Goal: Transaction & Acquisition: Purchase product/service

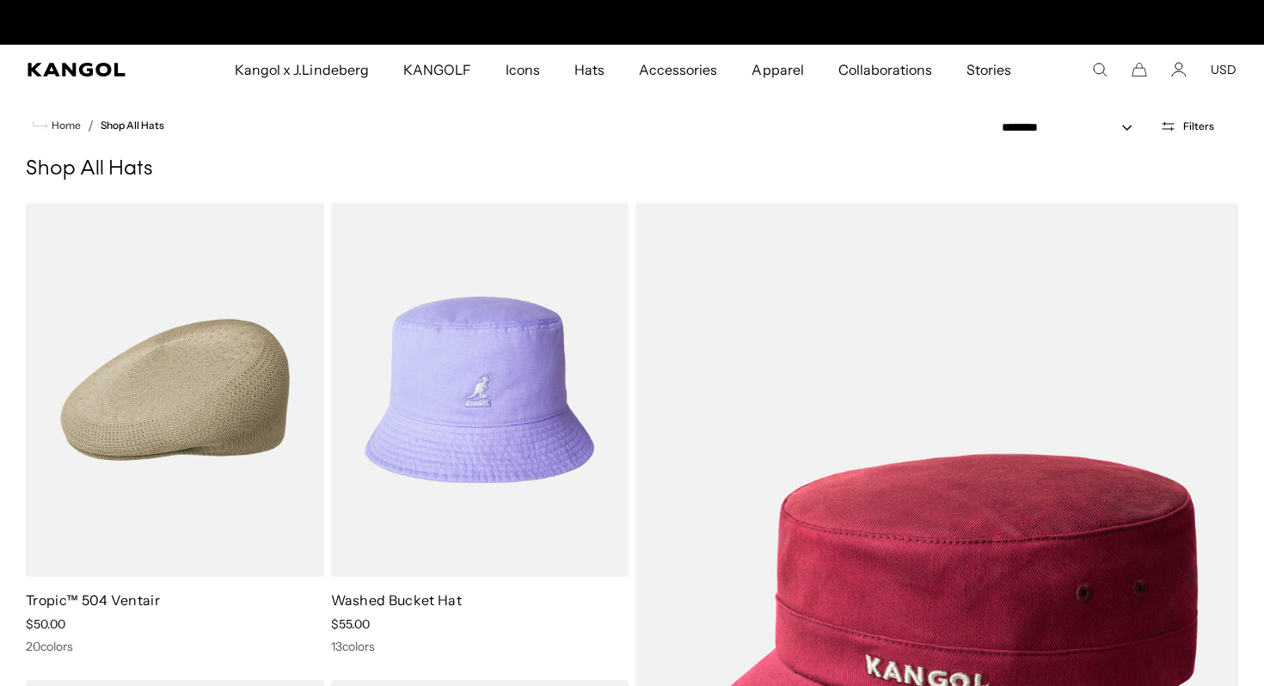
scroll to position [0, 354]
click at [1100, 71] on icon "Search here" at bounding box center [1099, 69] width 15 height 15
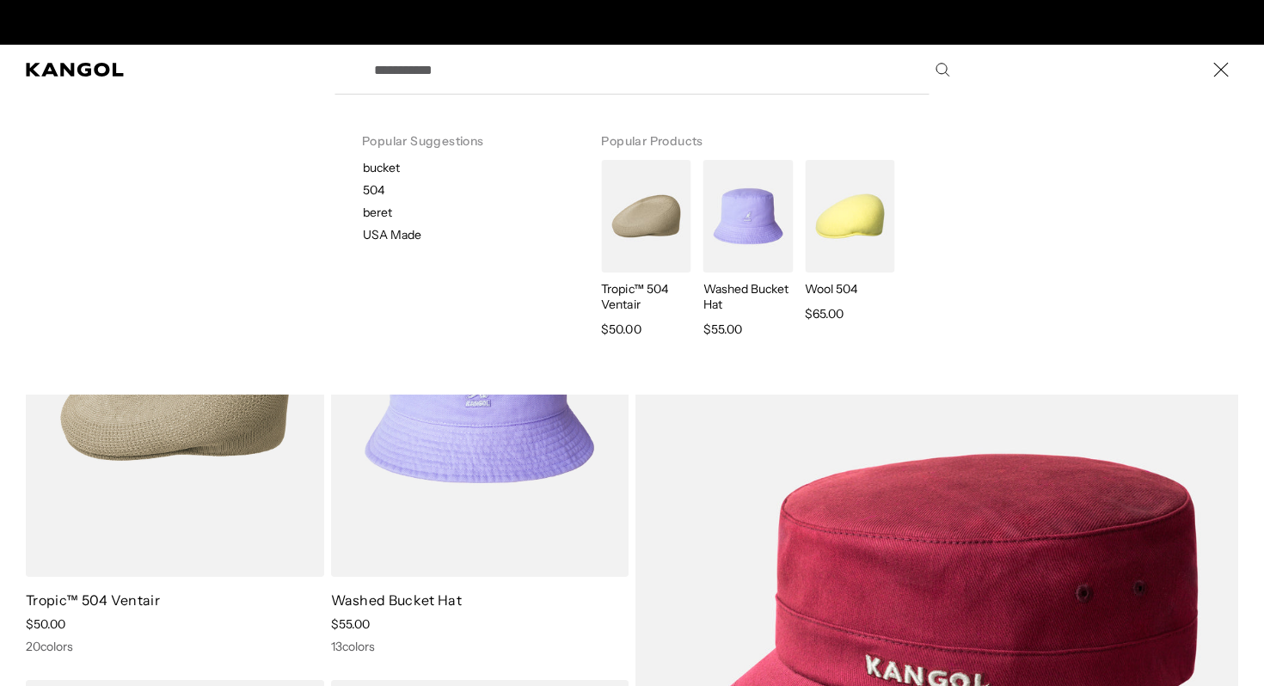
scroll to position [0, 0]
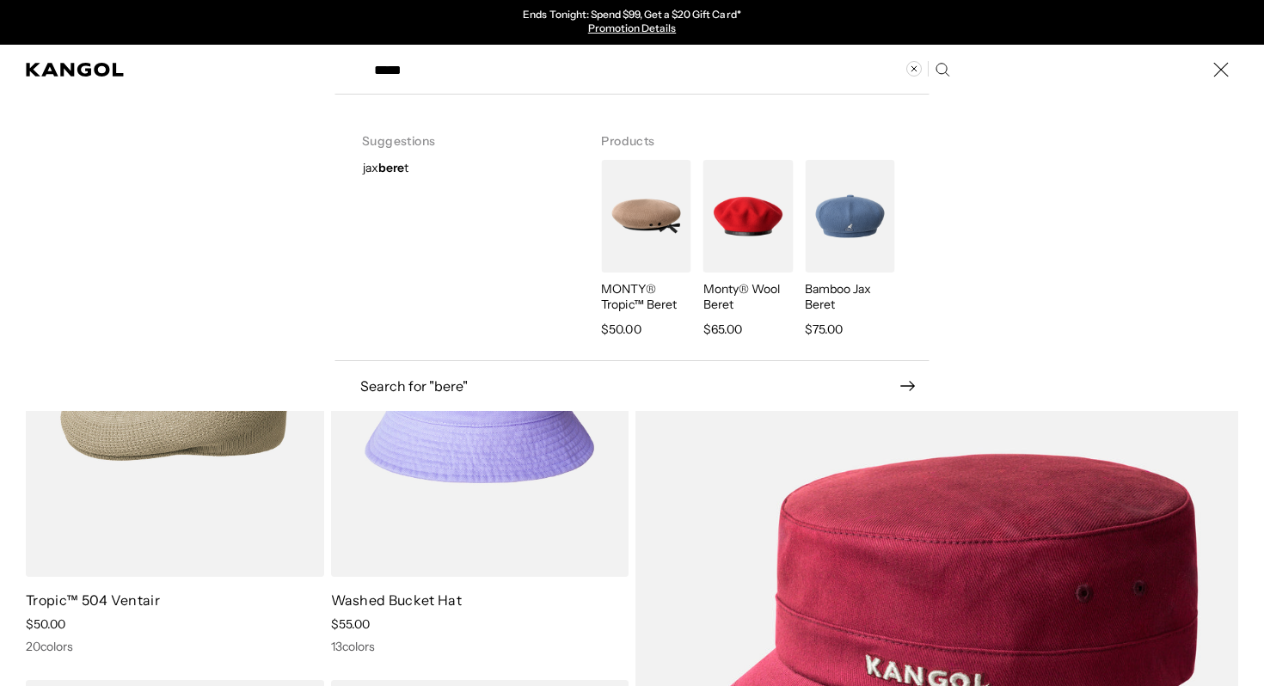
type input "*****"
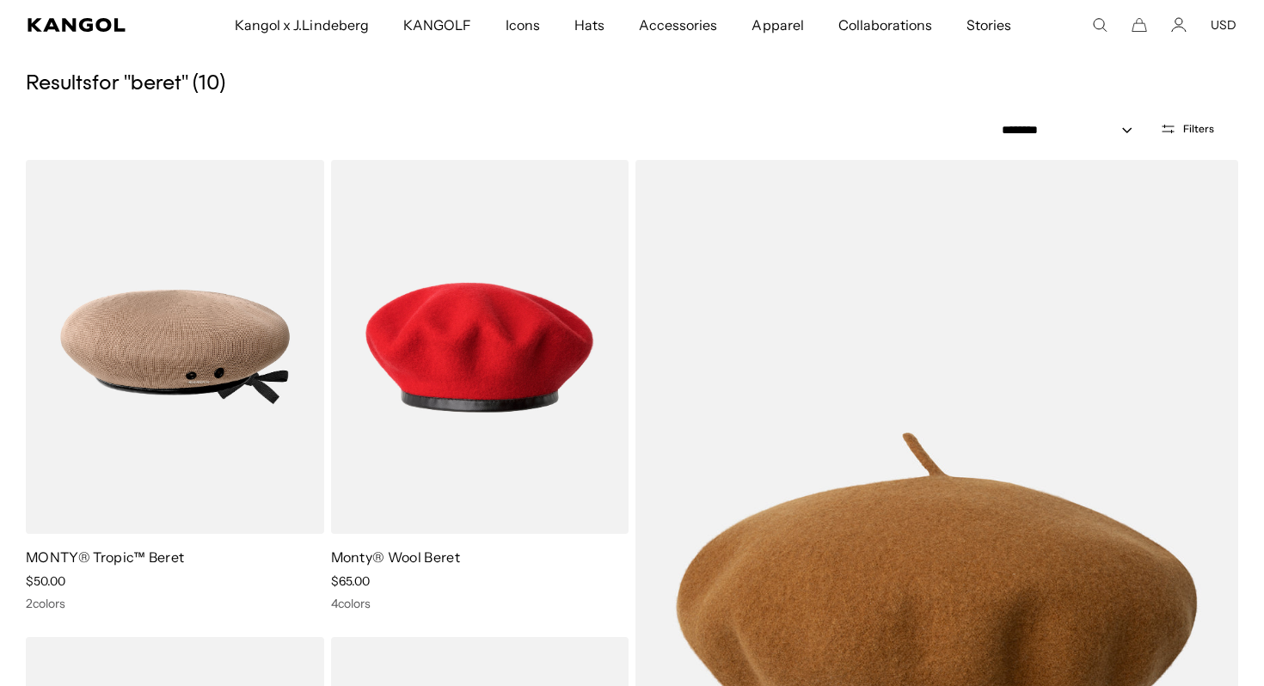
scroll to position [172, 0]
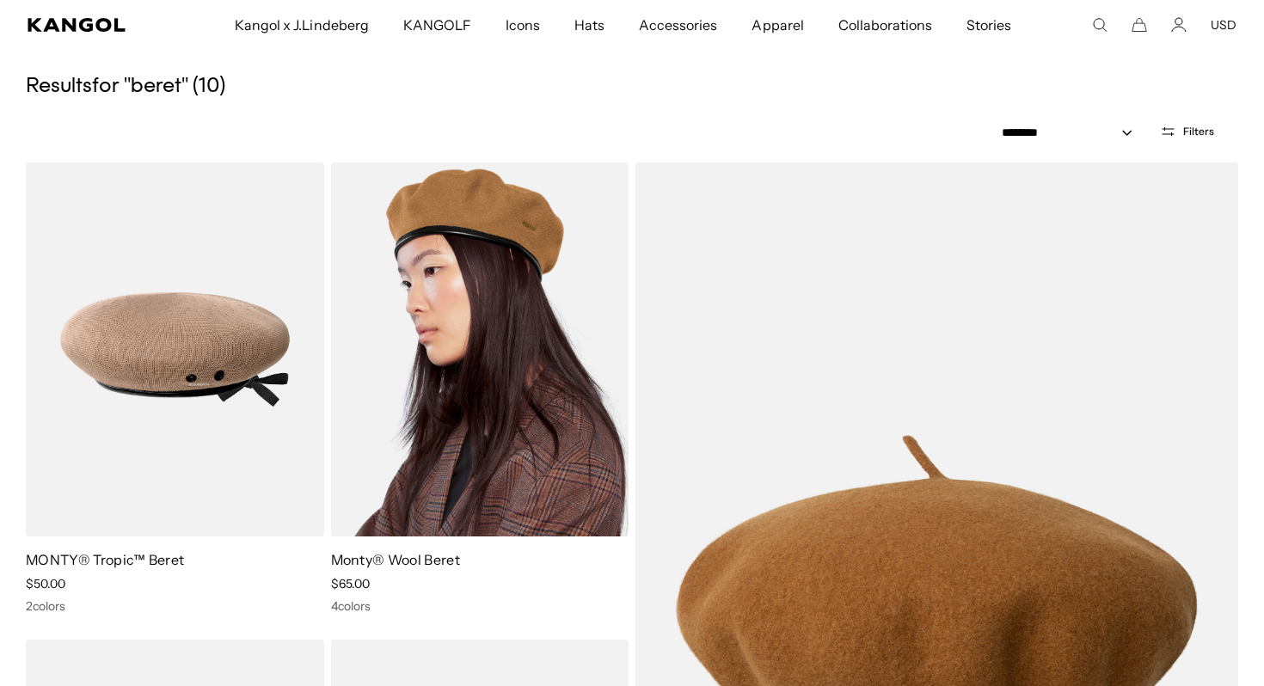
click at [464, 276] on img at bounding box center [480, 349] width 298 height 374
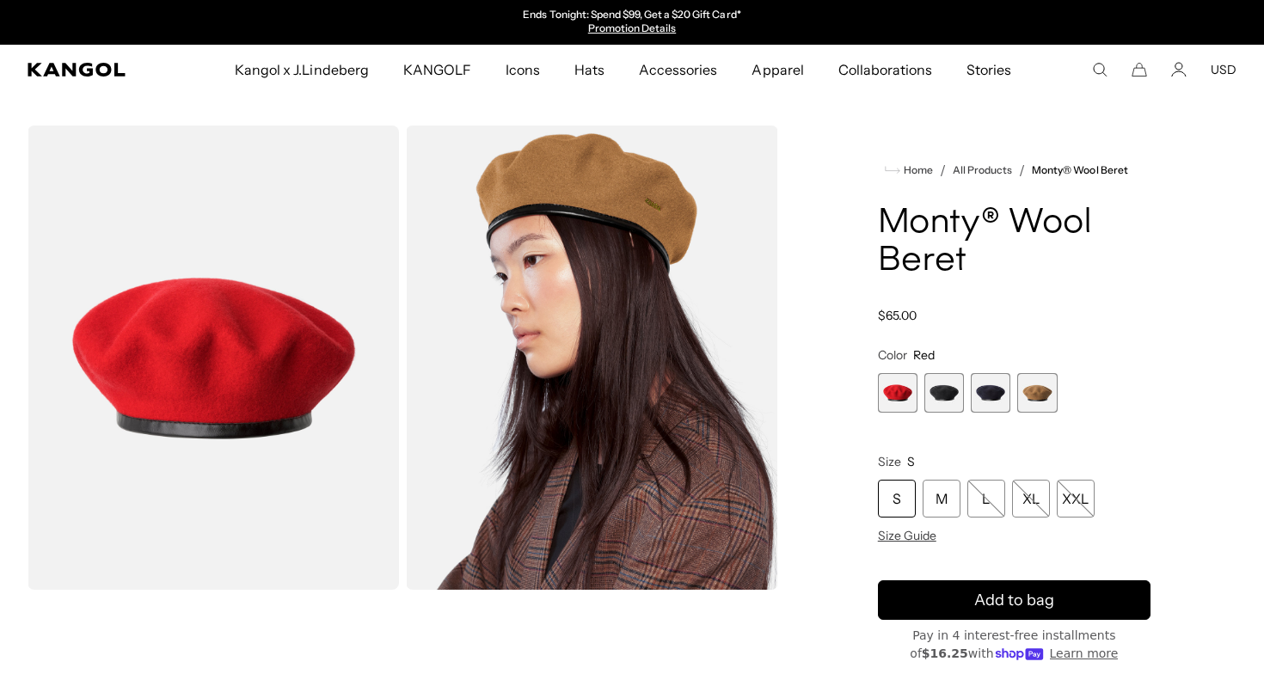
click at [946, 399] on span "2 of 4" at bounding box center [944, 393] width 40 height 40
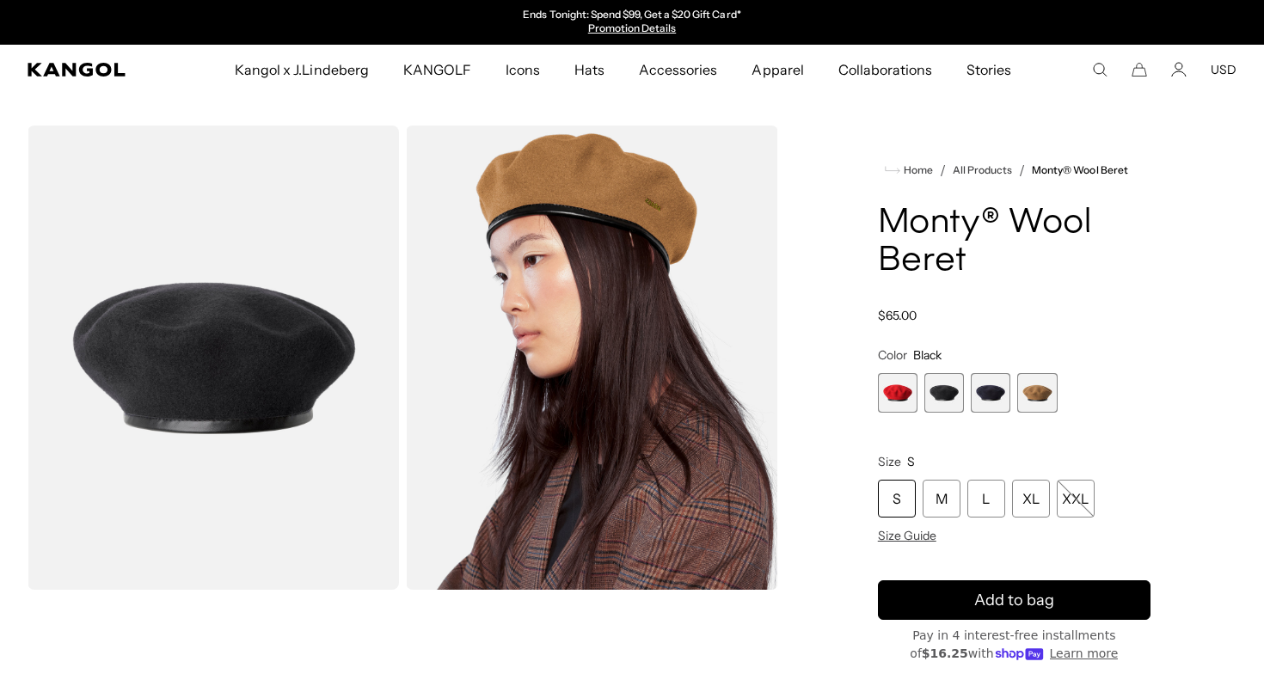
click at [994, 393] on span "3 of 4" at bounding box center [990, 393] width 40 height 40
click at [946, 396] on span "2 of 4" at bounding box center [944, 393] width 40 height 40
click at [945, 397] on span "2 of 4" at bounding box center [944, 393] width 40 height 40
click at [949, 395] on span "2 of 4" at bounding box center [944, 393] width 40 height 40
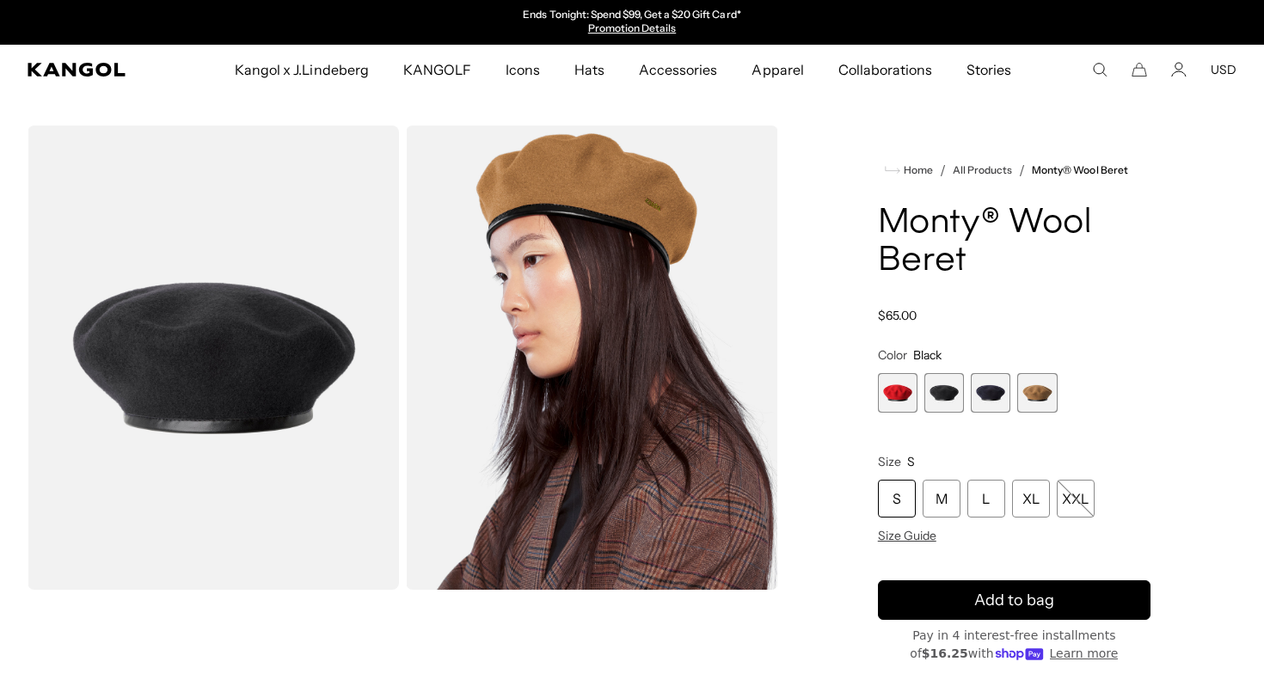
click at [691, 645] on div "Gallery Viewer" at bounding box center [403, 594] width 750 height 936
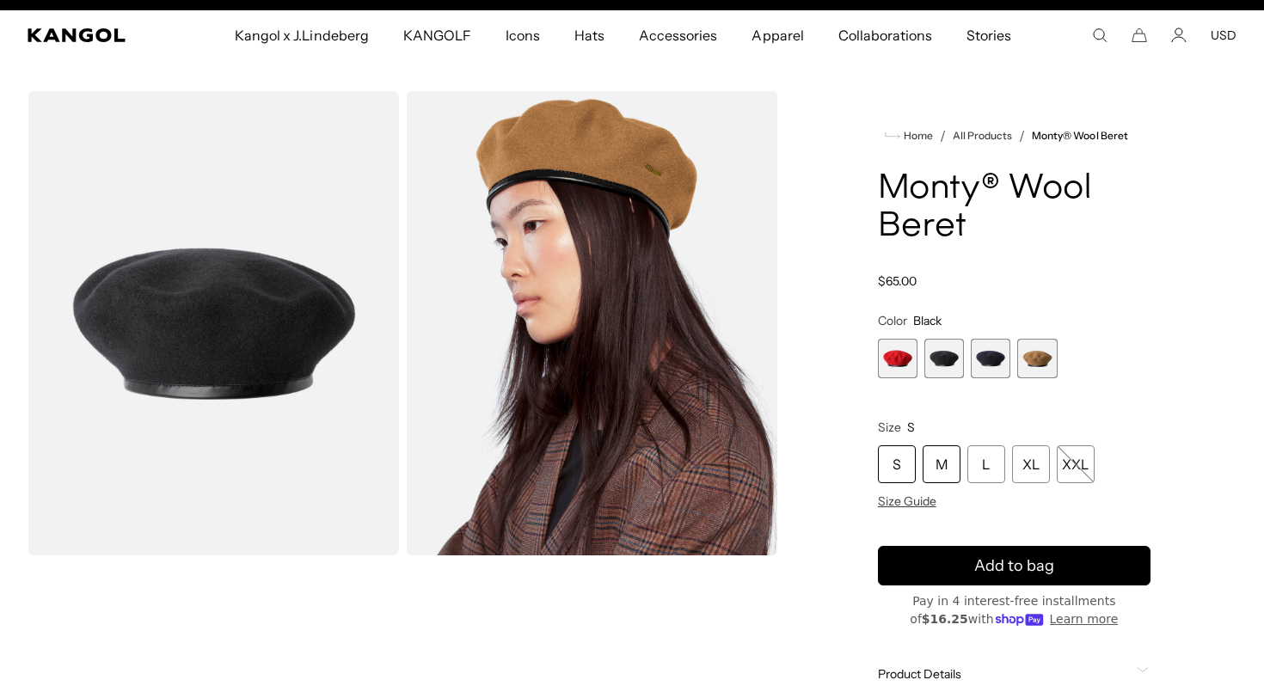
click at [949, 462] on div "M" at bounding box center [941, 464] width 38 height 38
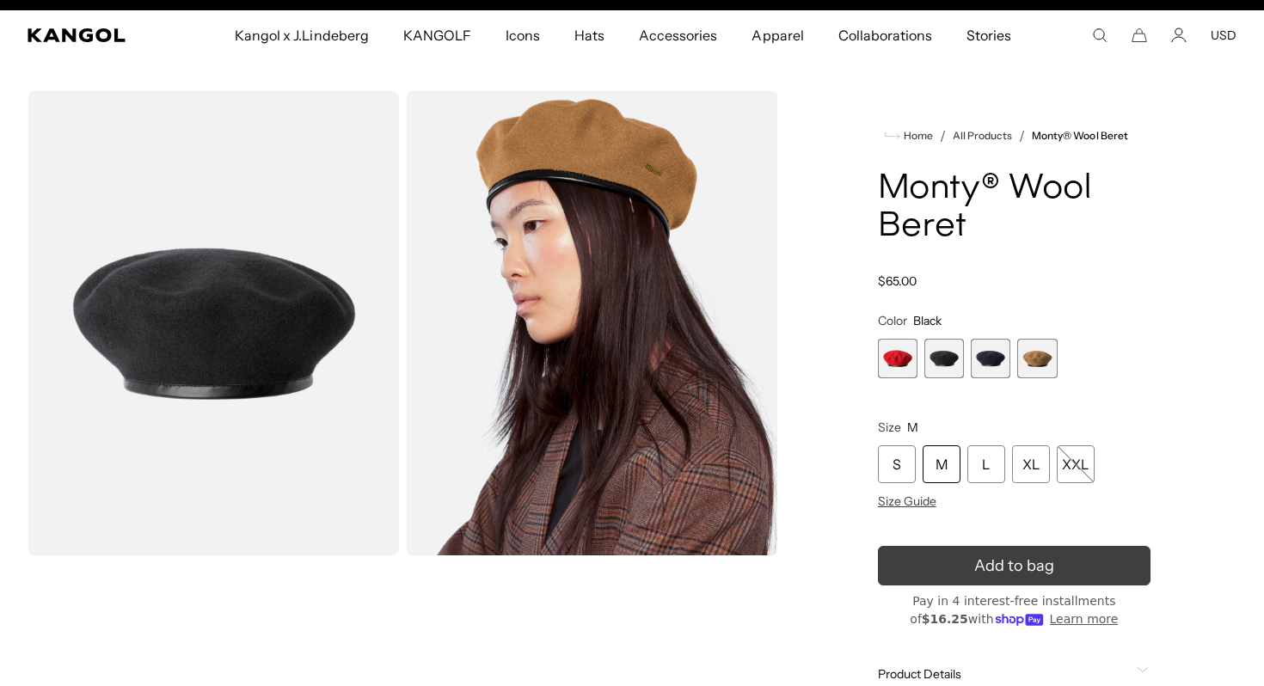
click at [1004, 568] on icon "submit" at bounding box center [1014, 566] width 28 height 28
